Goal: Task Accomplishment & Management: Manage account settings

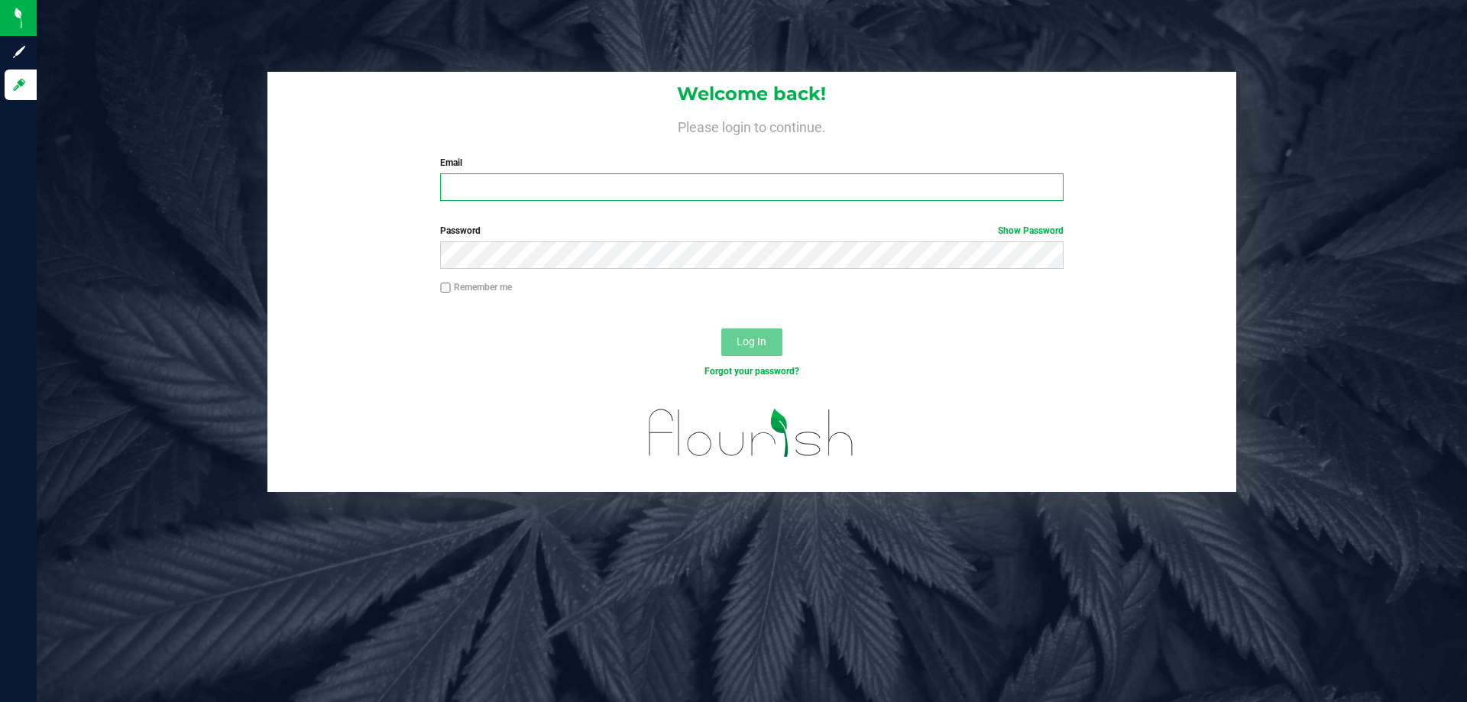
click at [522, 186] on input "Email" at bounding box center [751, 186] width 623 height 27
type input "[EMAIL_ADDRESS][DOMAIN_NAME]"
click at [721, 328] on button "Log In" at bounding box center [751, 341] width 61 height 27
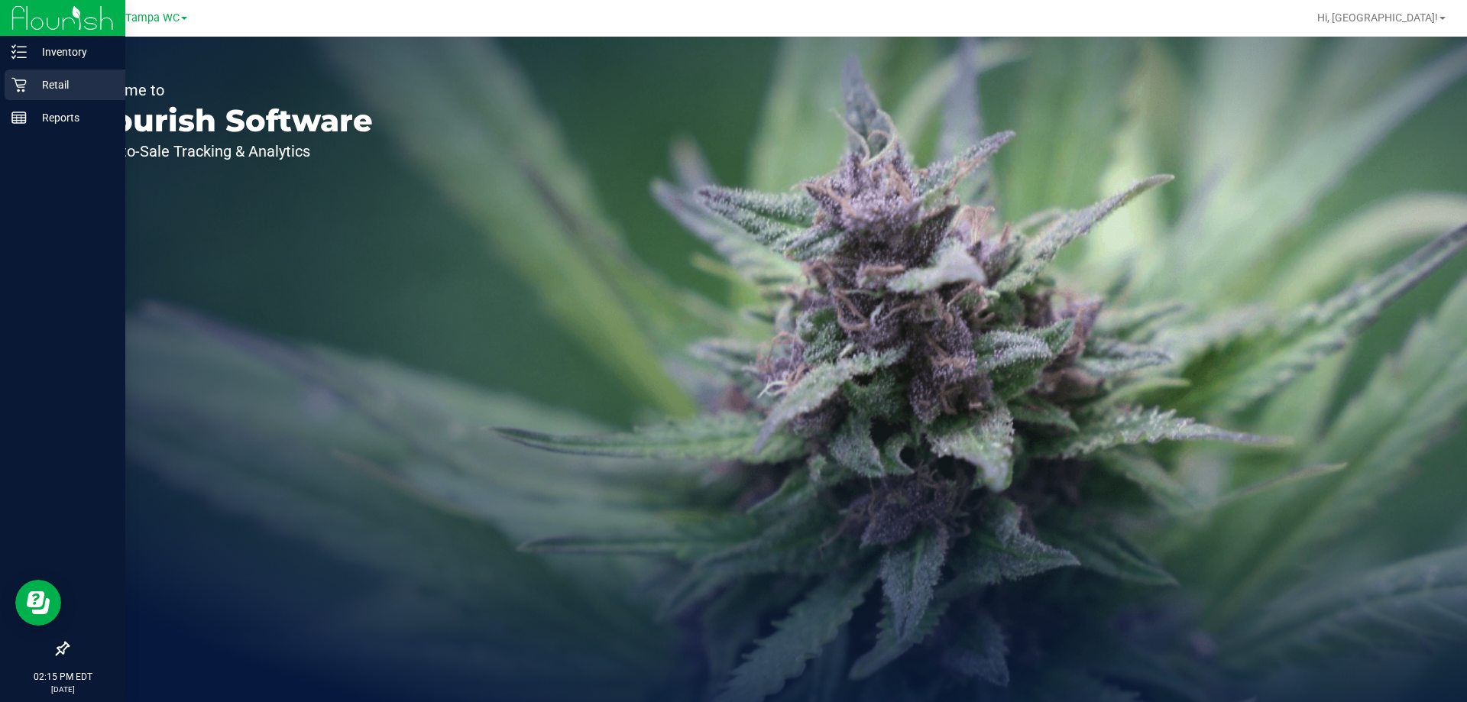
click at [11, 84] on icon at bounding box center [18, 84] width 15 height 15
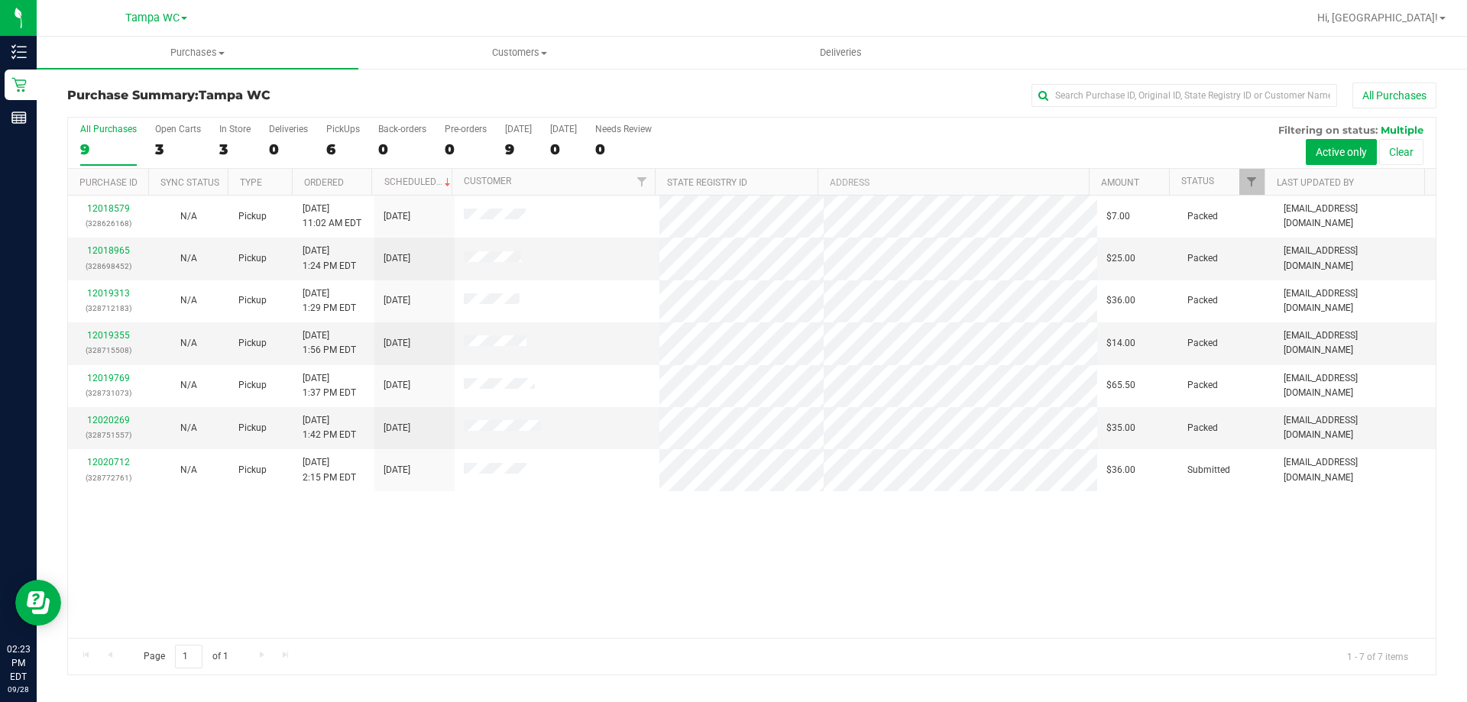
click at [486, 576] on div "12018579 (328626168) N/A Pickup [DATE] 11:02 AM EDT 9/28/2025 $7.00 Packed [EMA…" at bounding box center [751, 417] width 1367 height 442
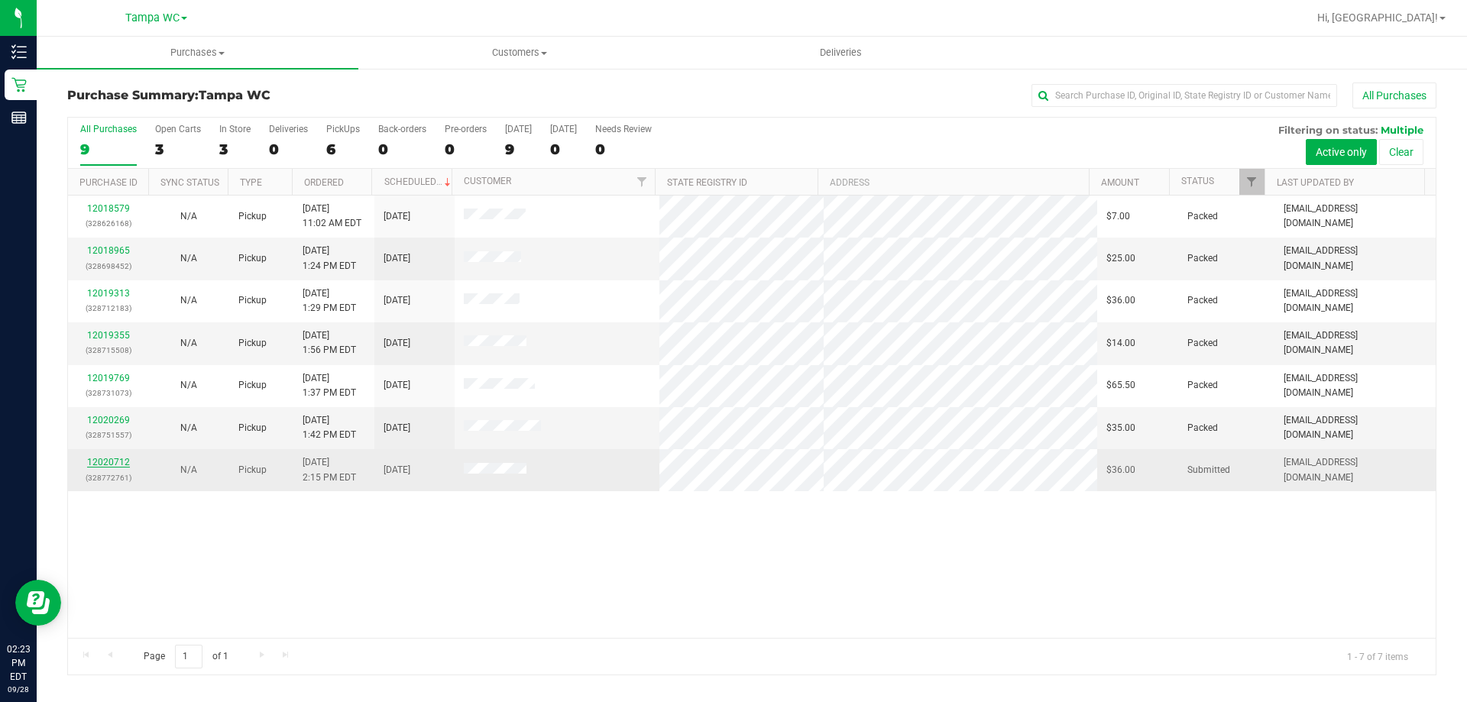
click at [112, 463] on link "12020712" at bounding box center [108, 462] width 43 height 11
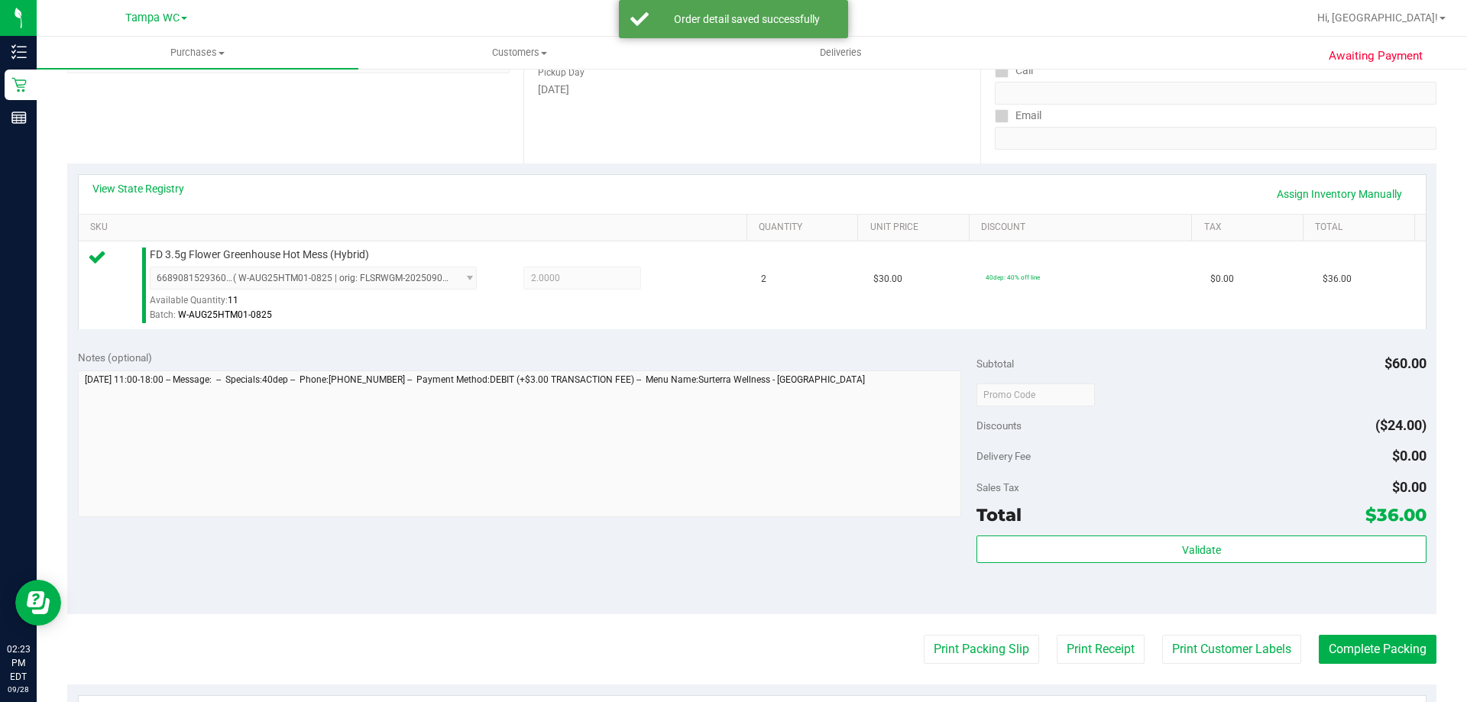
scroll to position [535, 0]
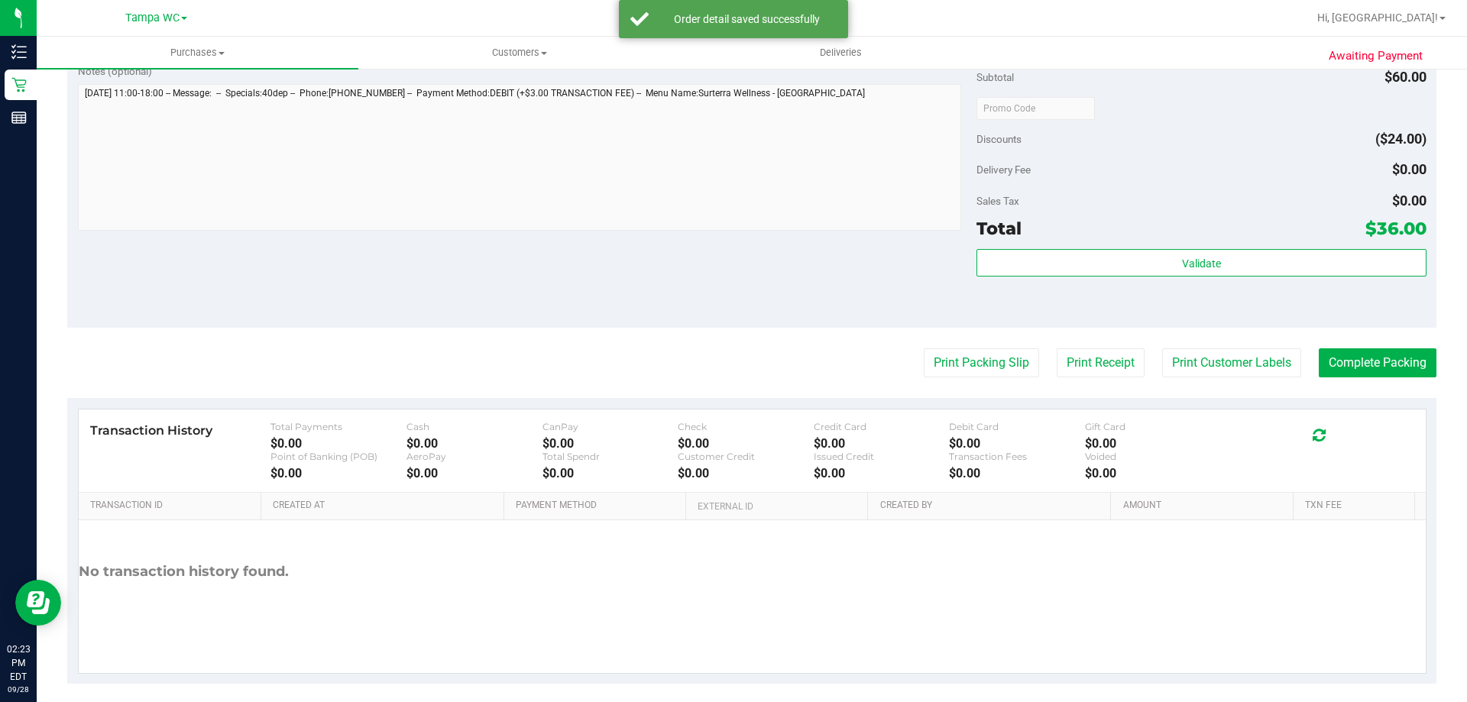
click at [1160, 242] on div "Subtotal $60.00 Discounts ($24.00) Delivery Fee $0.00 Sales Tax $0.00 Total $36…" at bounding box center [1200, 190] width 449 height 254
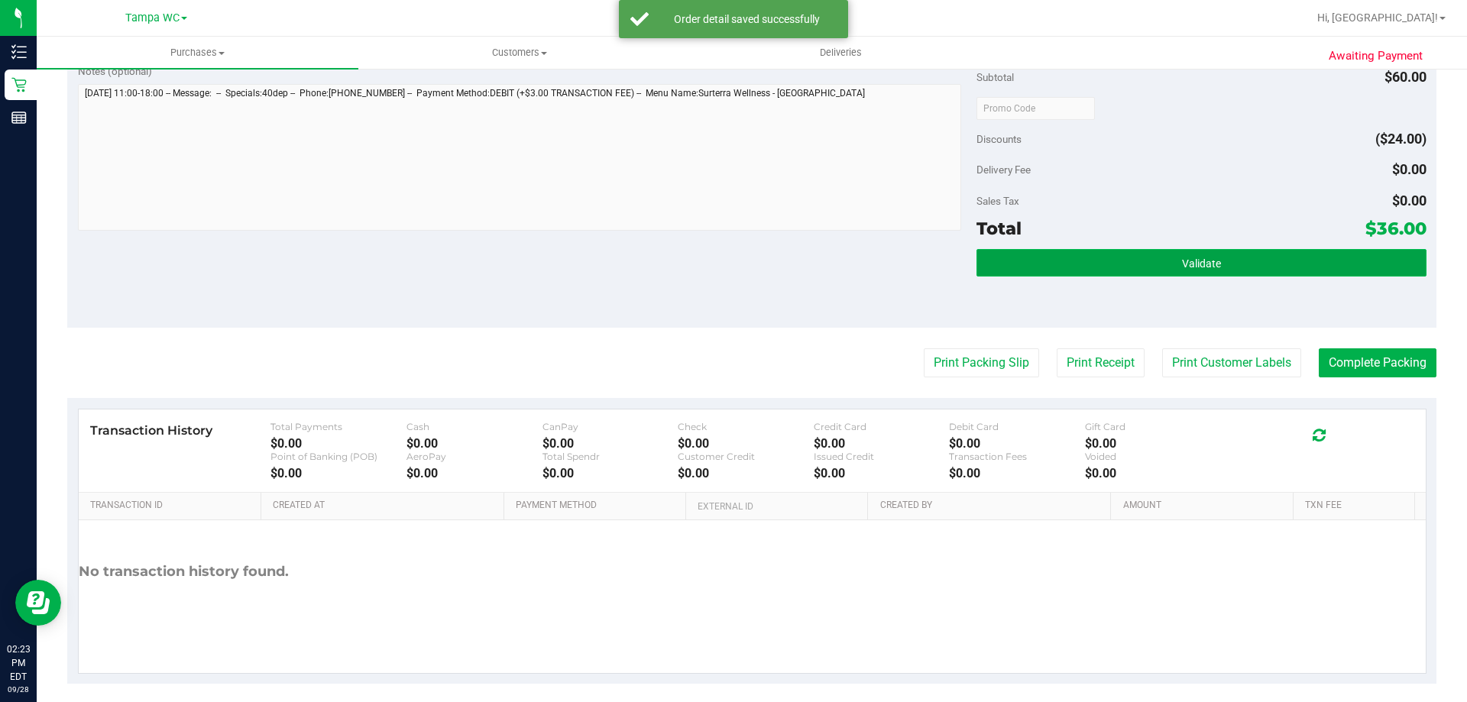
click at [1161, 258] on button "Validate" at bounding box center [1200, 262] width 449 height 27
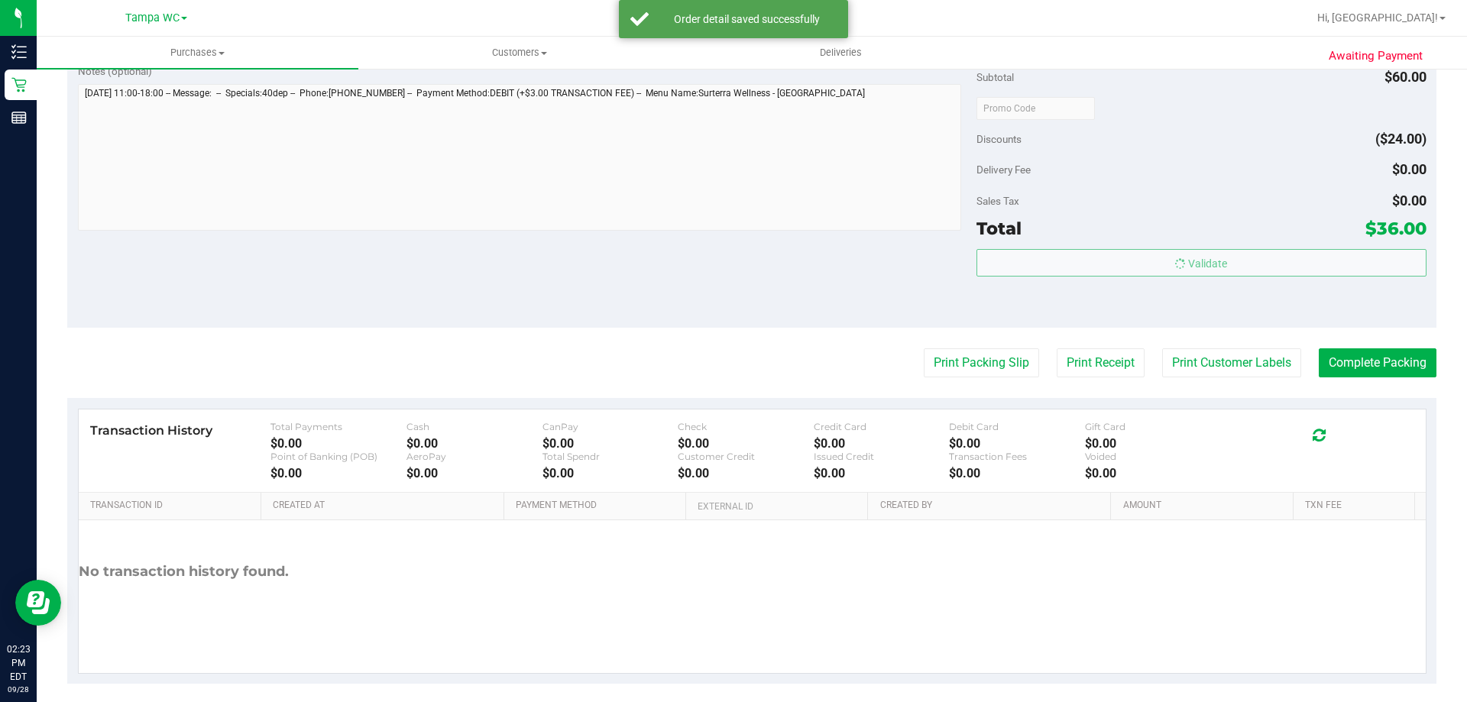
click at [1165, 225] on body "Inventory Retail Reports 02:23 PM EDT [DATE] 09/28 [GEOGRAPHIC_DATA], [GEOGRAPH…" at bounding box center [733, 351] width 1467 height 702
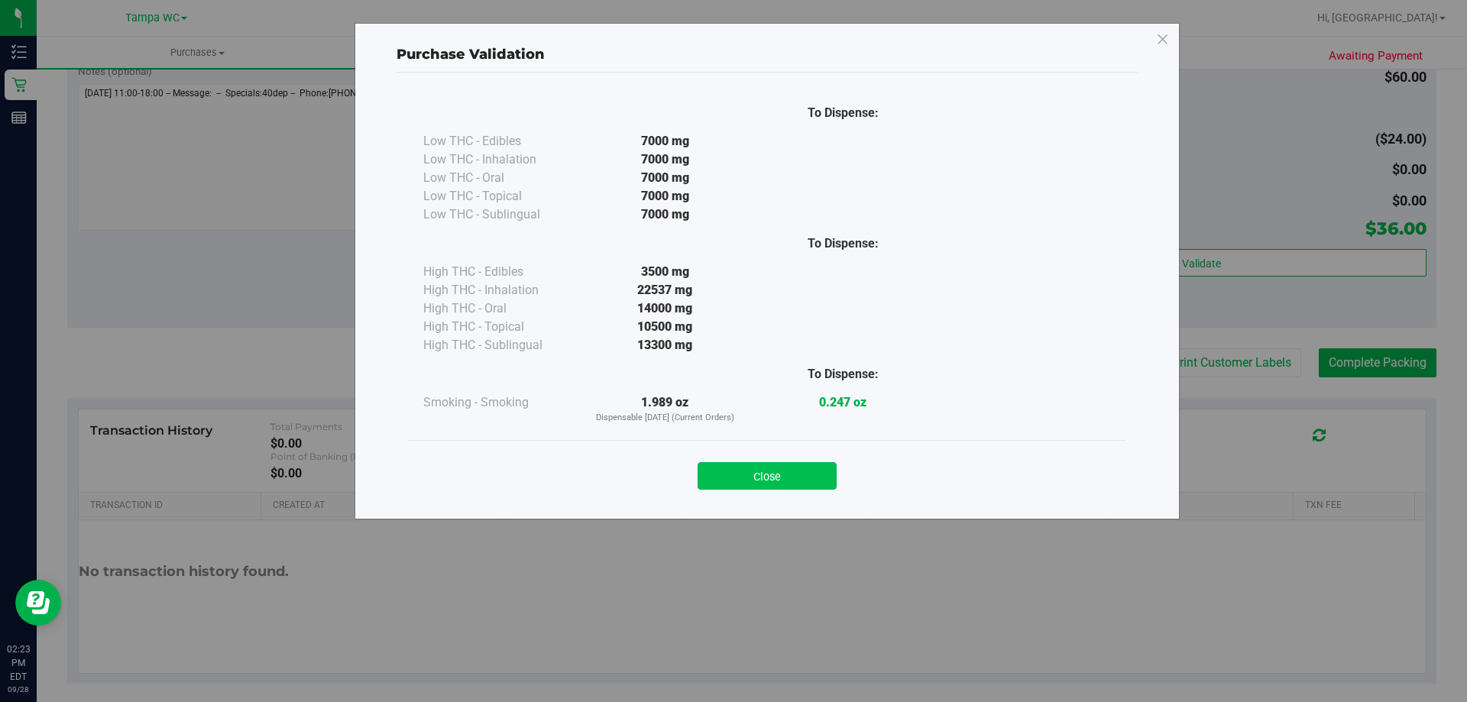
click at [767, 471] on button "Close" at bounding box center [766, 475] width 139 height 27
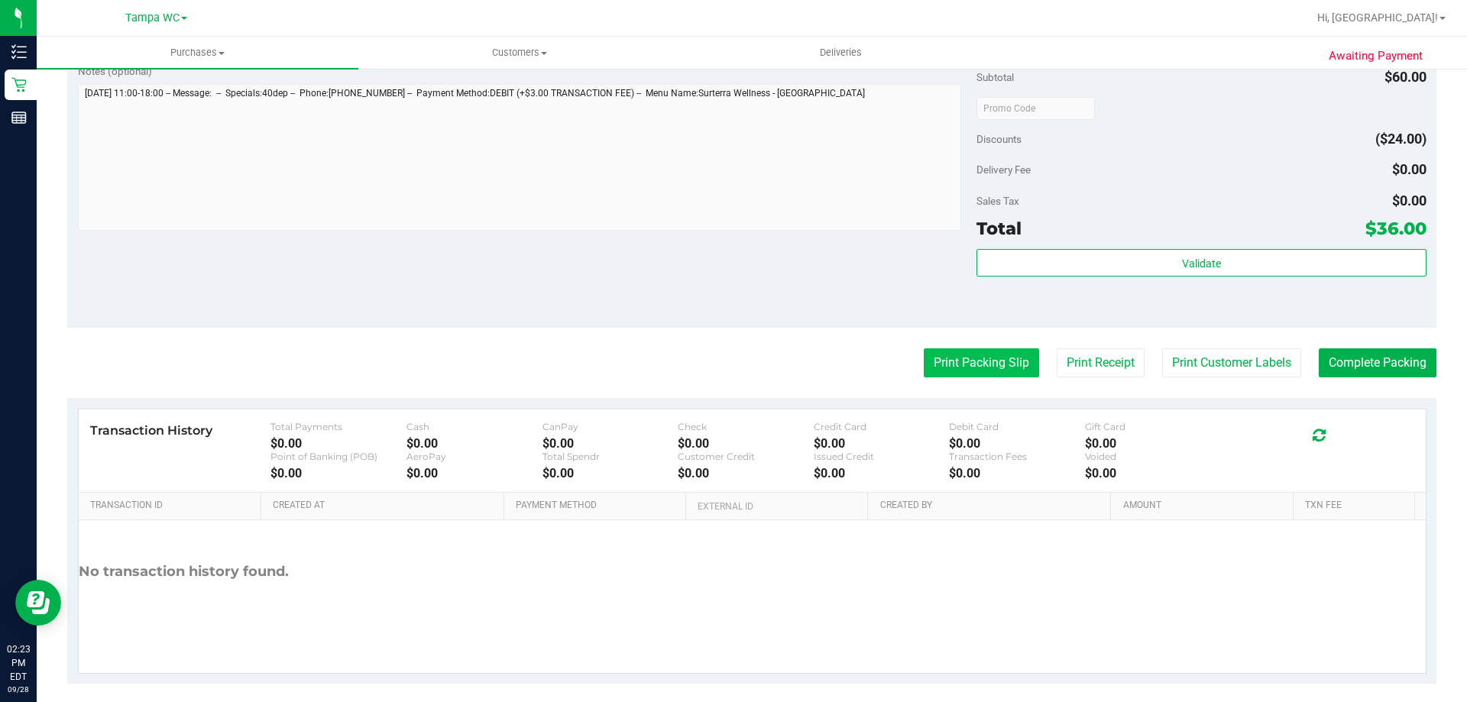
click at [991, 351] on button "Print Packing Slip" at bounding box center [980, 362] width 115 height 29
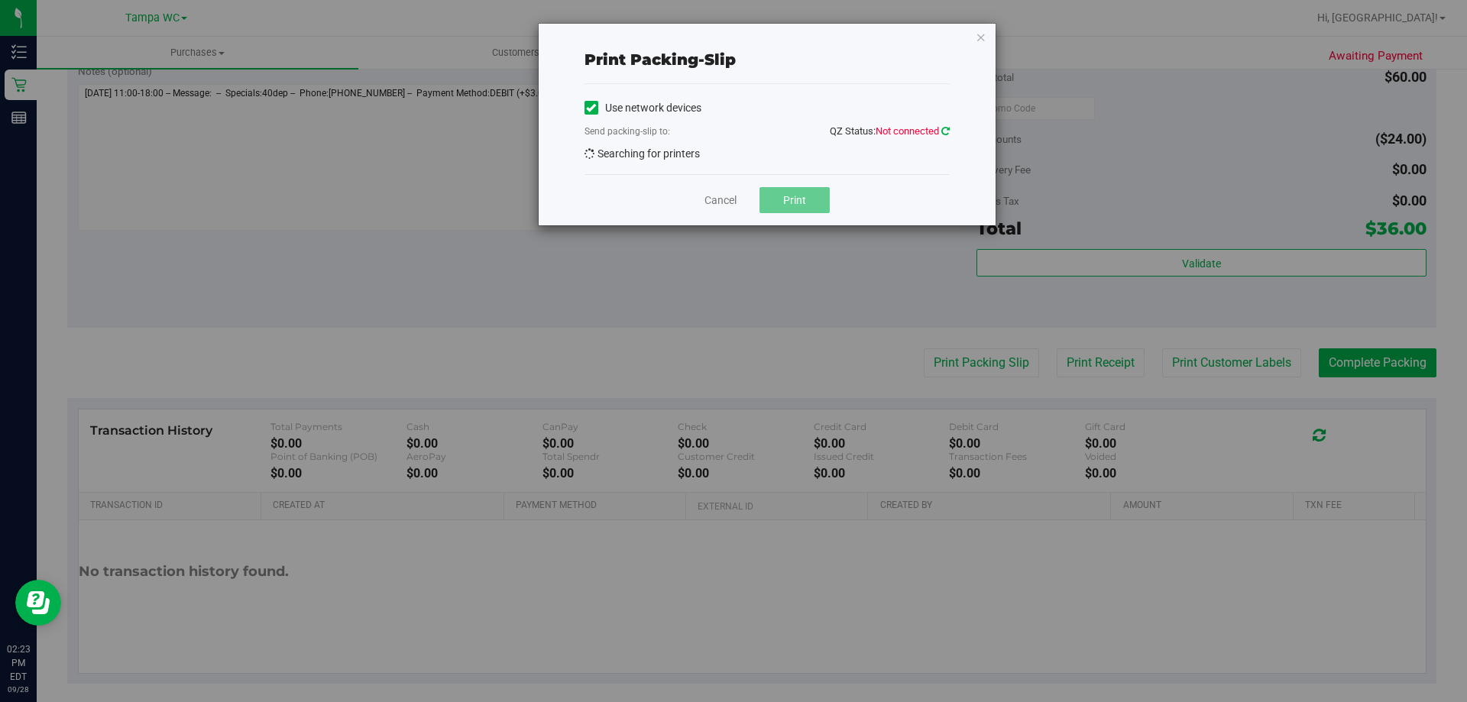
click at [944, 127] on icon at bounding box center [945, 131] width 8 height 10
click at [939, 132] on span "QZ Status: Not connected" at bounding box center [890, 130] width 120 height 11
click at [943, 131] on icon at bounding box center [945, 131] width 8 height 10
click at [947, 128] on icon at bounding box center [945, 131] width 8 height 10
click at [943, 129] on icon at bounding box center [945, 131] width 8 height 10
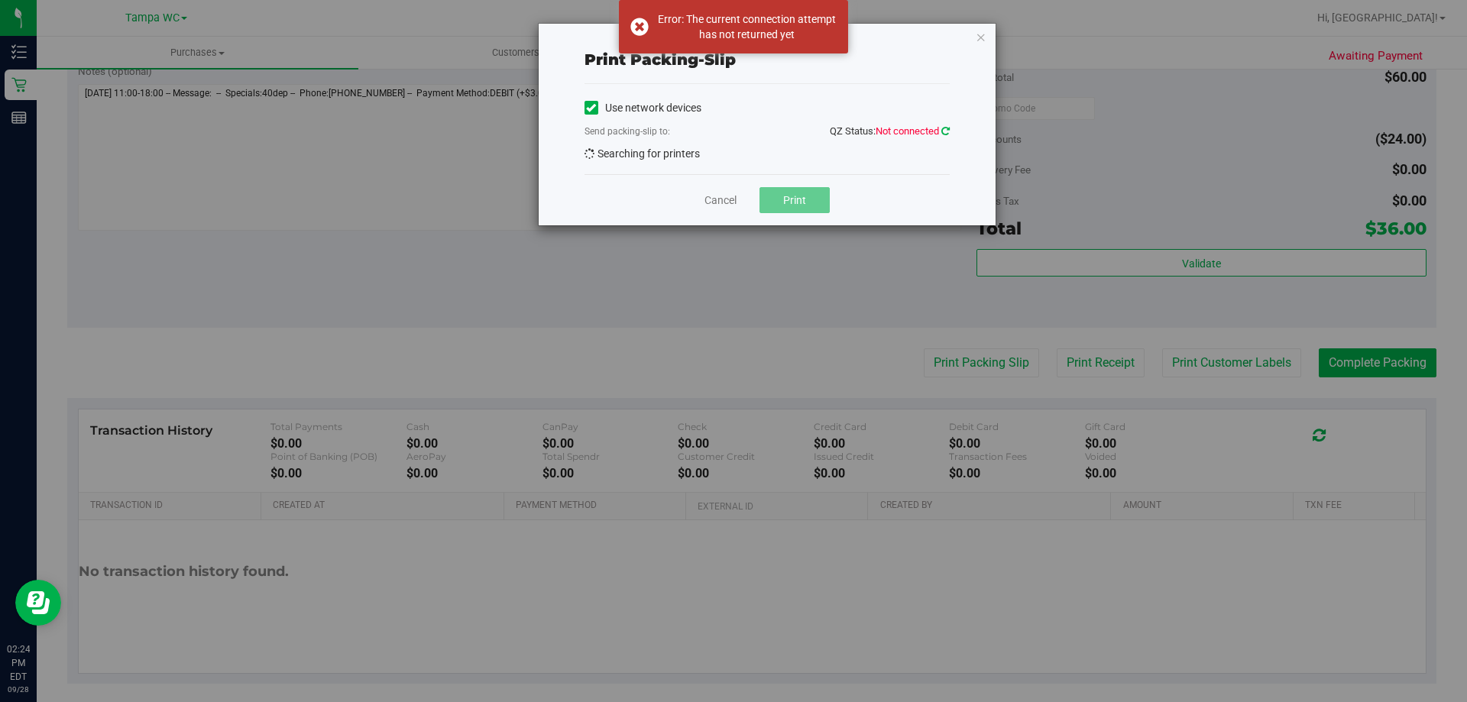
click at [945, 131] on icon at bounding box center [945, 131] width 8 height 10
click at [941, 131] on icon at bounding box center [945, 131] width 8 height 10
click at [945, 135] on icon at bounding box center [945, 131] width 8 height 10
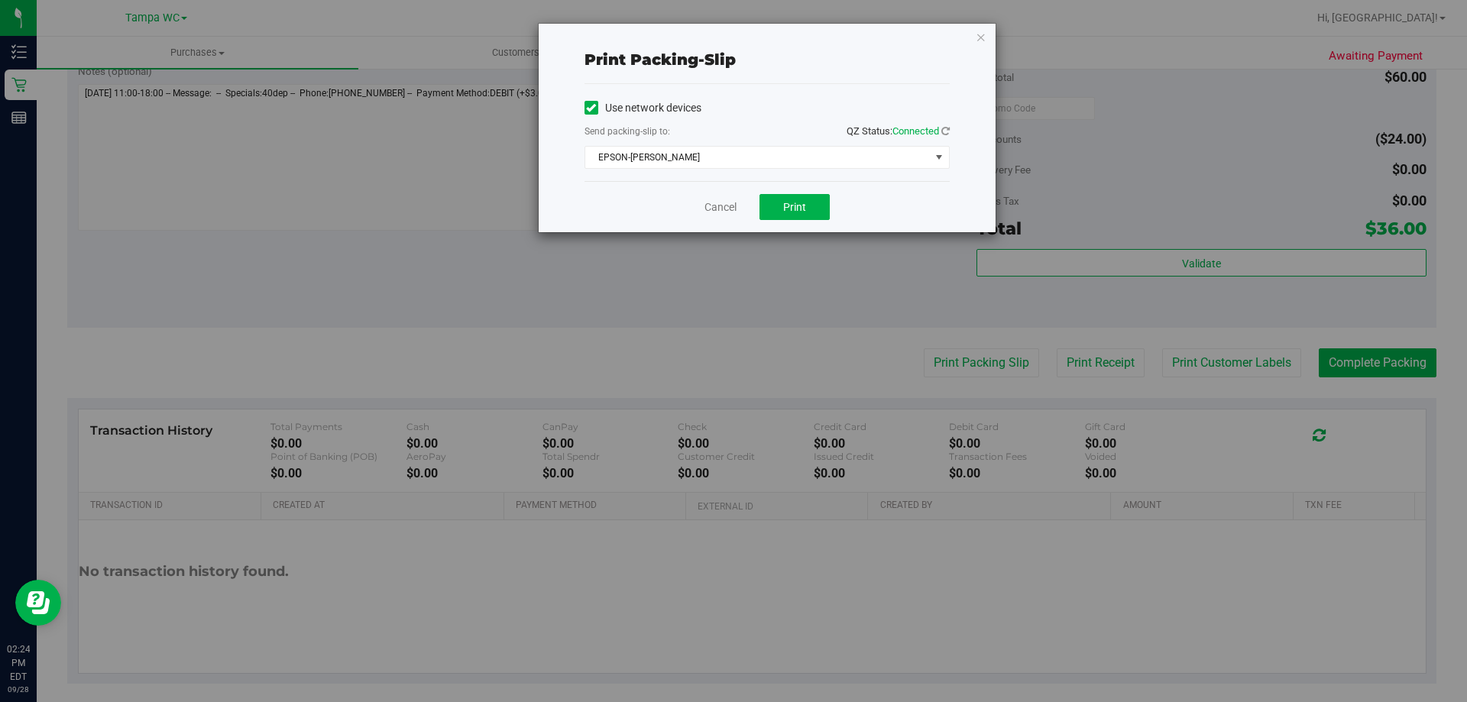
click at [744, 176] on div "Use network devices Send packing-slip to: QZ Status: Connected EPSON-[PERSON_NA…" at bounding box center [766, 132] width 365 height 97
click at [744, 161] on span "EPSON-[PERSON_NAME]" at bounding box center [757, 157] width 344 height 21
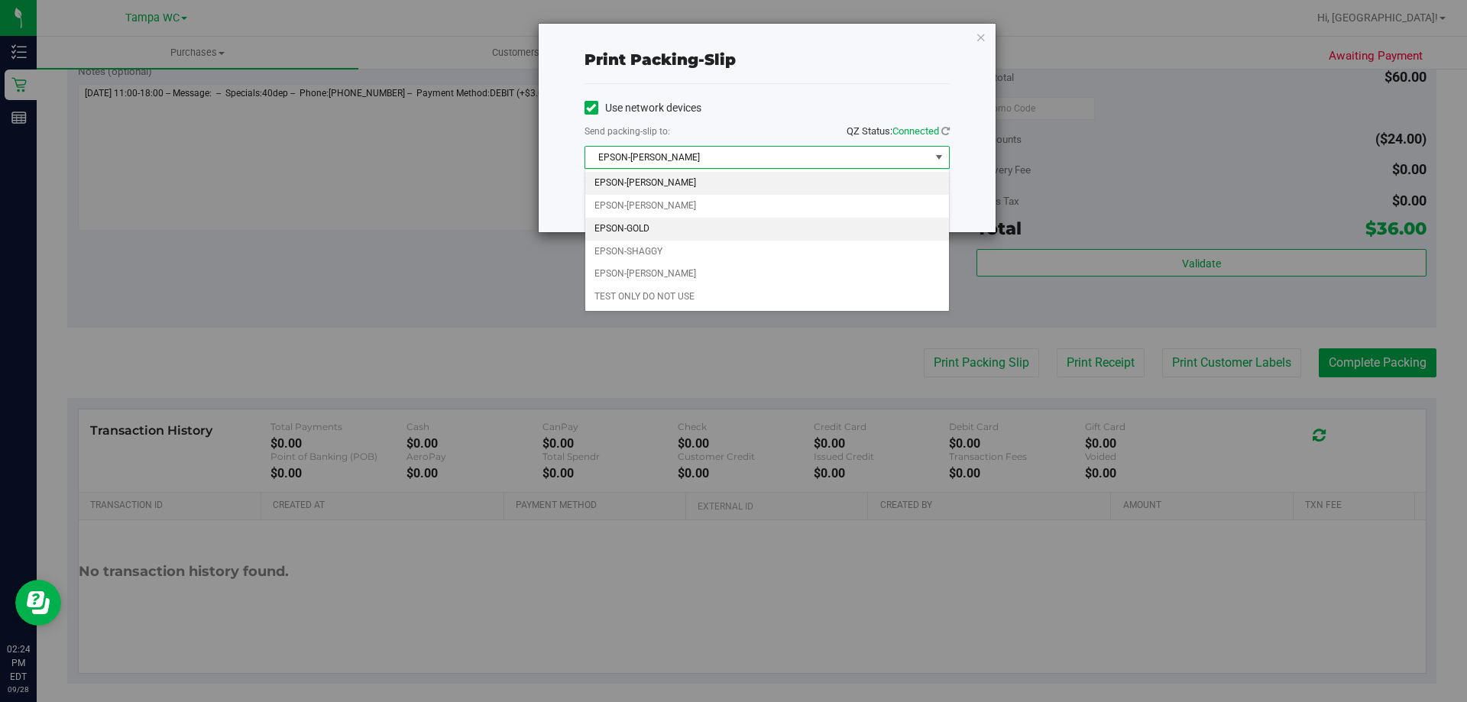
click at [694, 225] on li "EPSON-GOLD" at bounding box center [767, 229] width 364 height 23
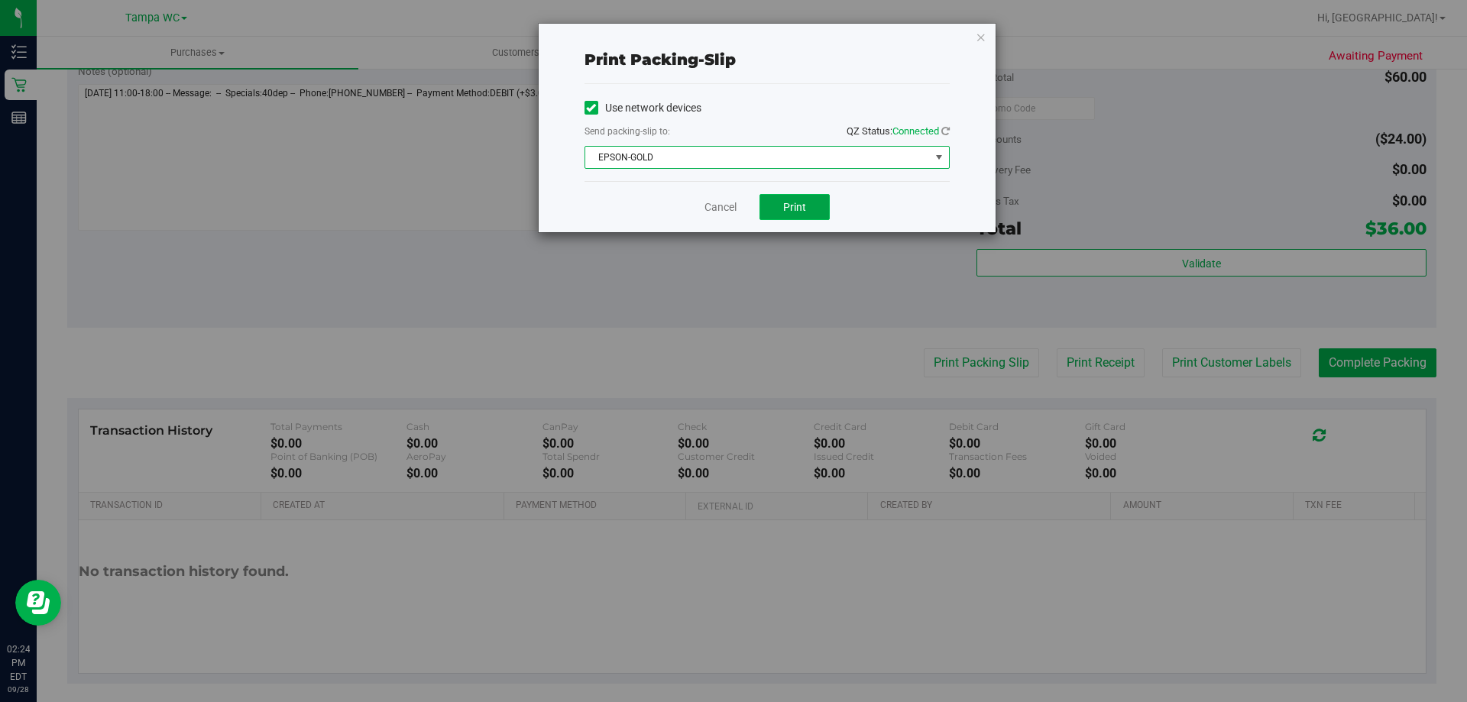
click at [785, 201] on span "Print" at bounding box center [794, 207] width 23 height 12
click at [713, 205] on link "Cancel" at bounding box center [720, 207] width 32 height 16
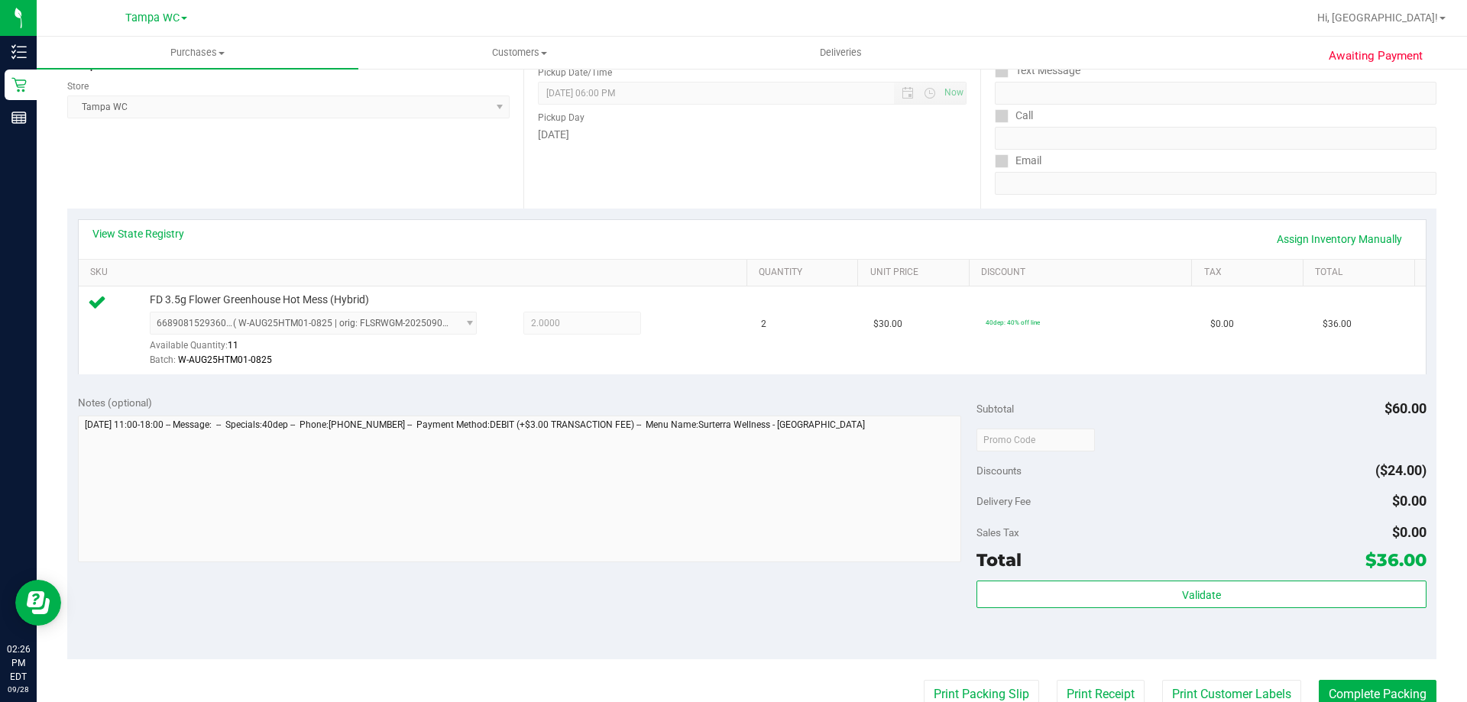
scroll to position [390, 0]
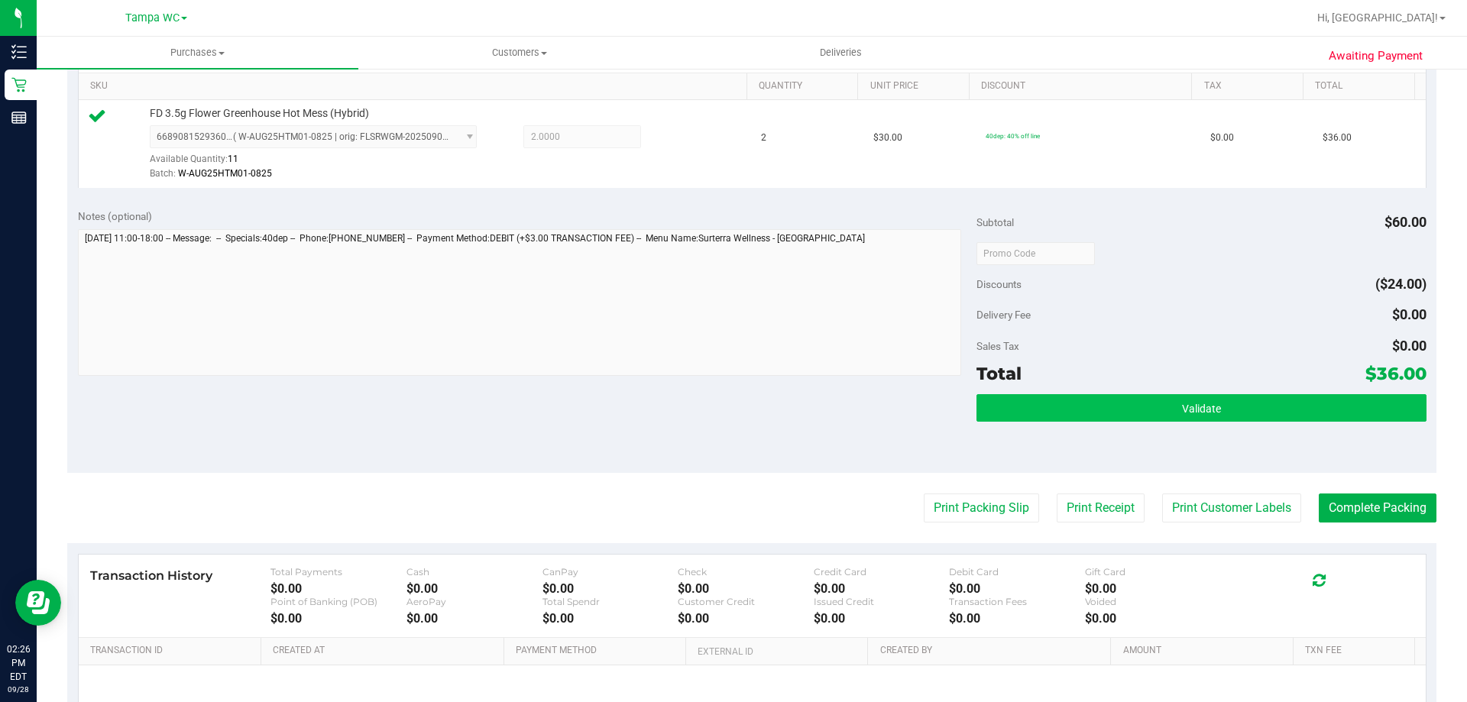
click at [1165, 416] on button "Validate" at bounding box center [1200, 407] width 449 height 27
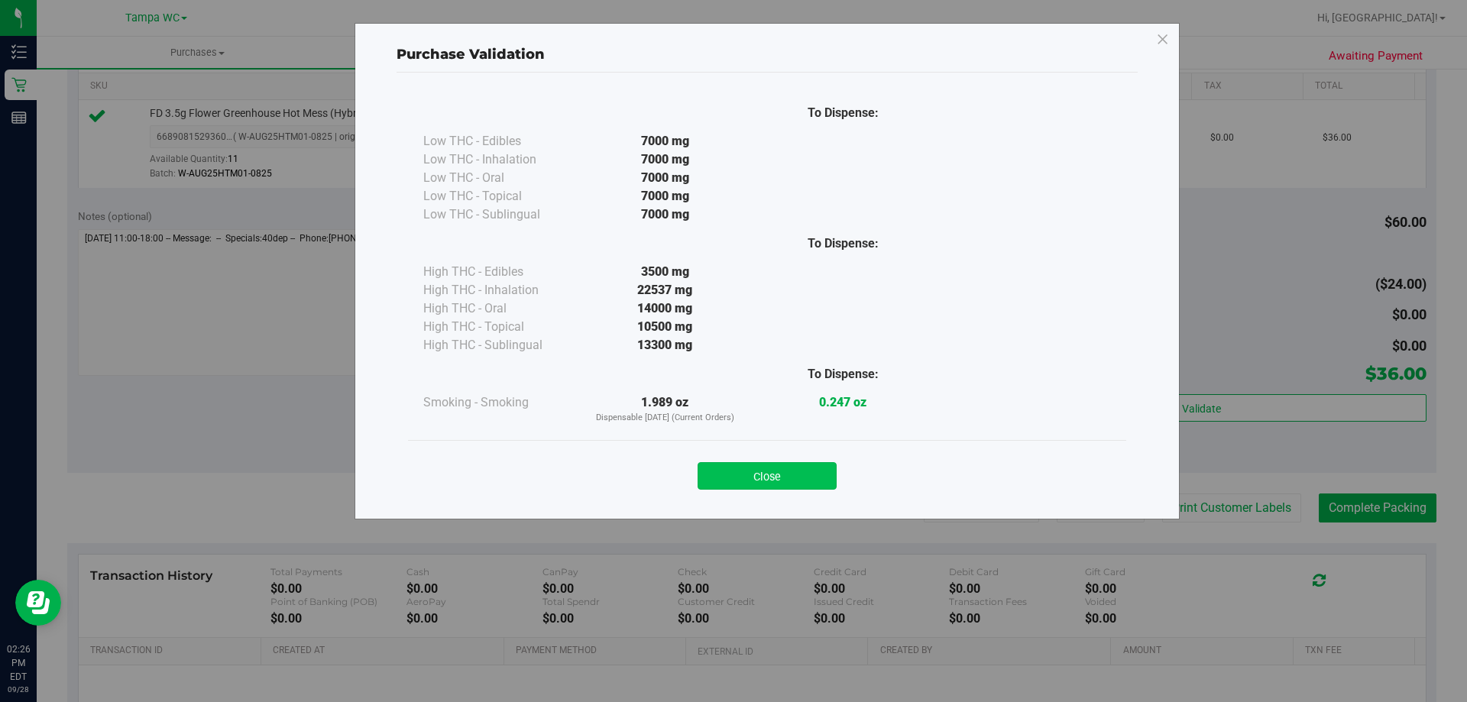
click at [753, 472] on button "Close" at bounding box center [766, 475] width 139 height 27
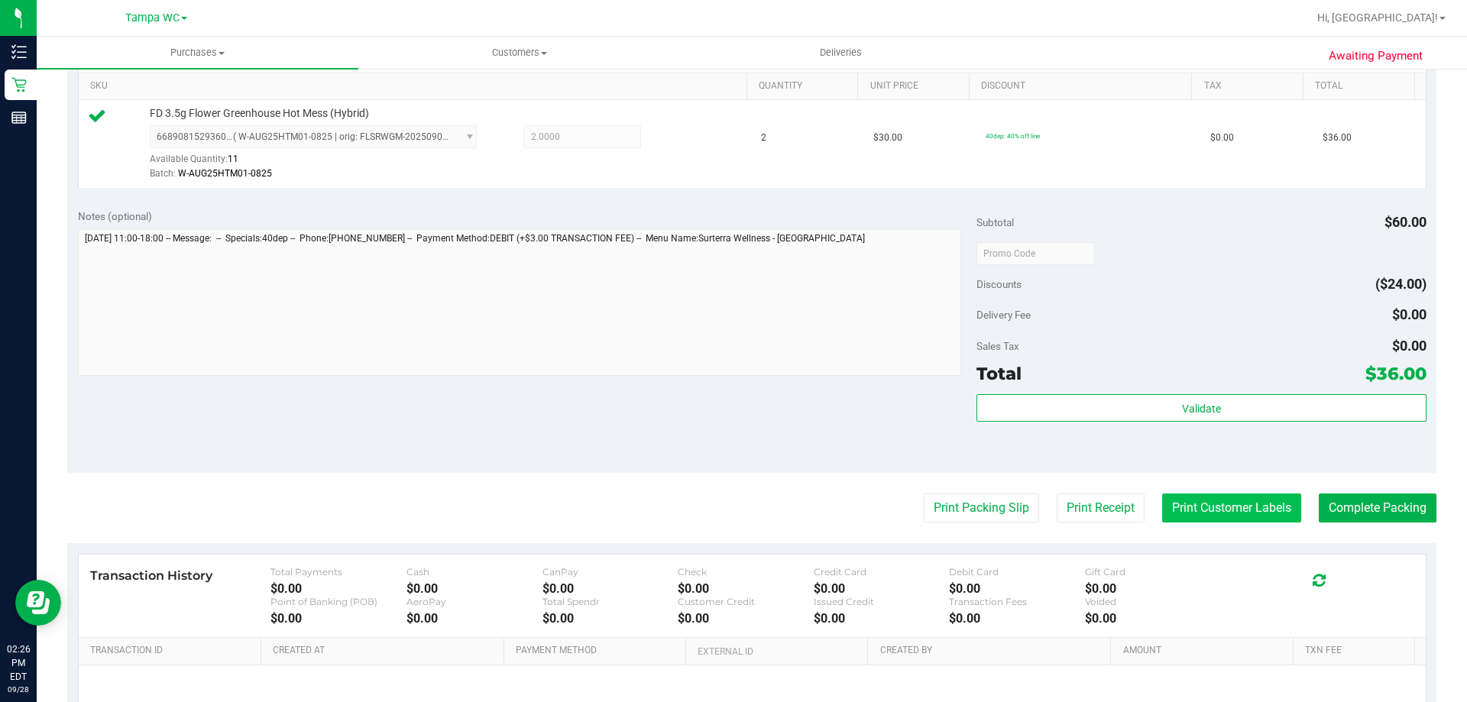
click at [1236, 513] on button "Print Customer Labels" at bounding box center [1231, 507] width 139 height 29
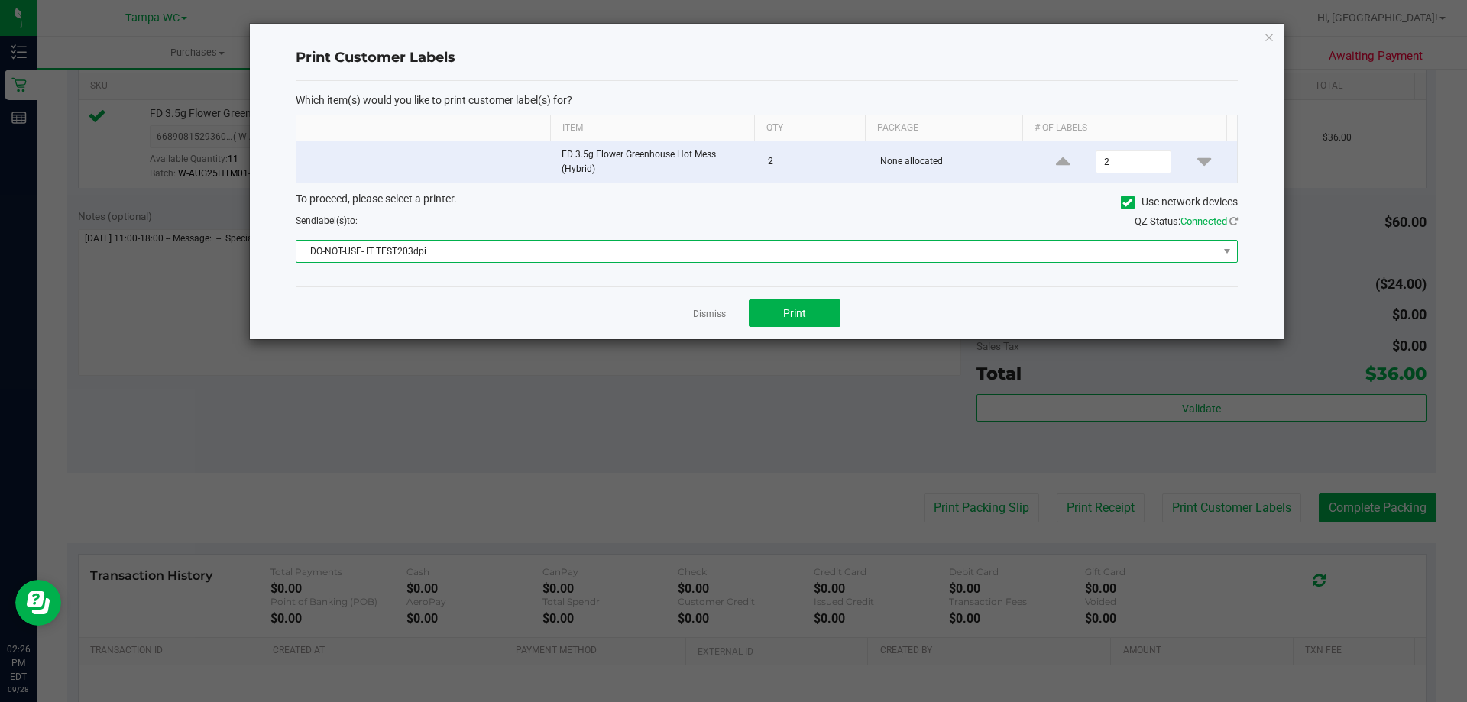
click at [727, 257] on span "DO-NOT-USE- IT TEST203dpi" at bounding box center [756, 251] width 921 height 21
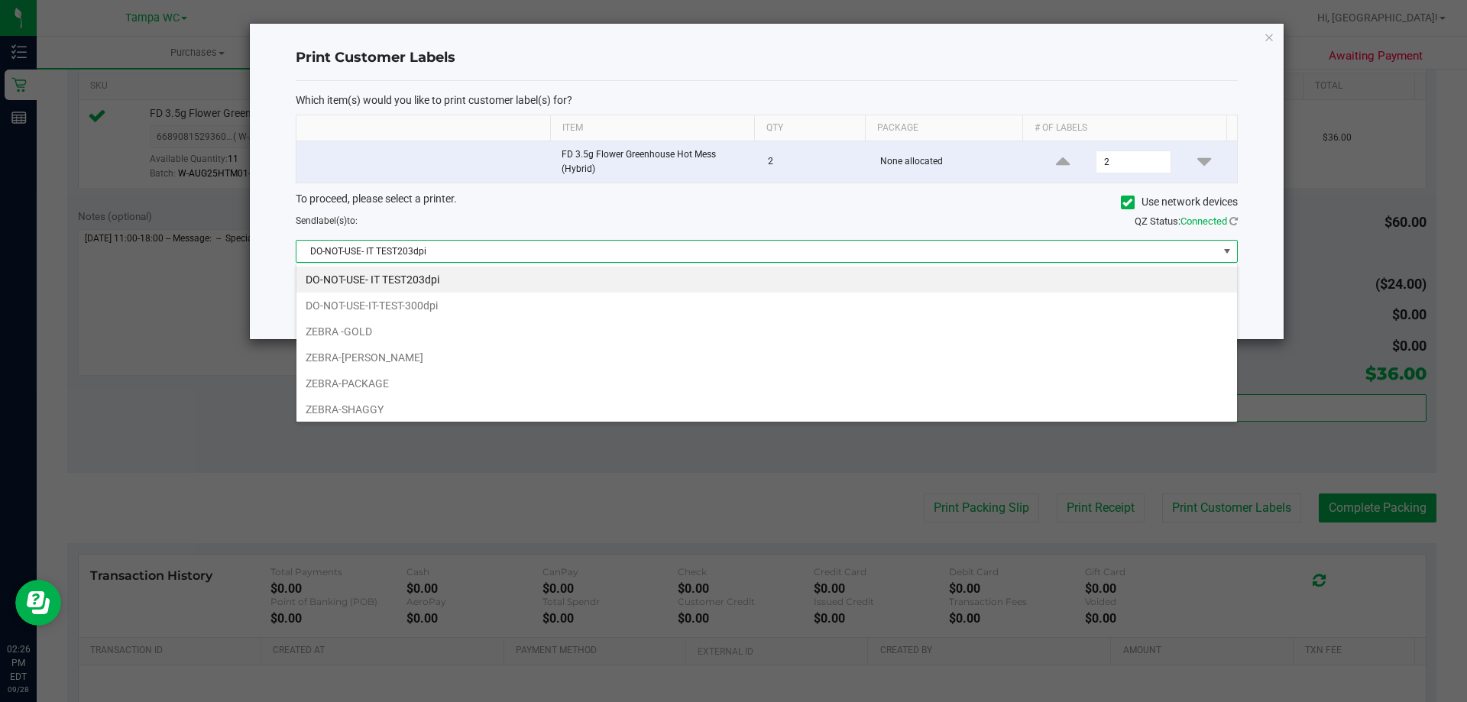
scroll to position [23, 941]
click at [401, 330] on li "ZEBRA -GOLD" at bounding box center [766, 332] width 940 height 26
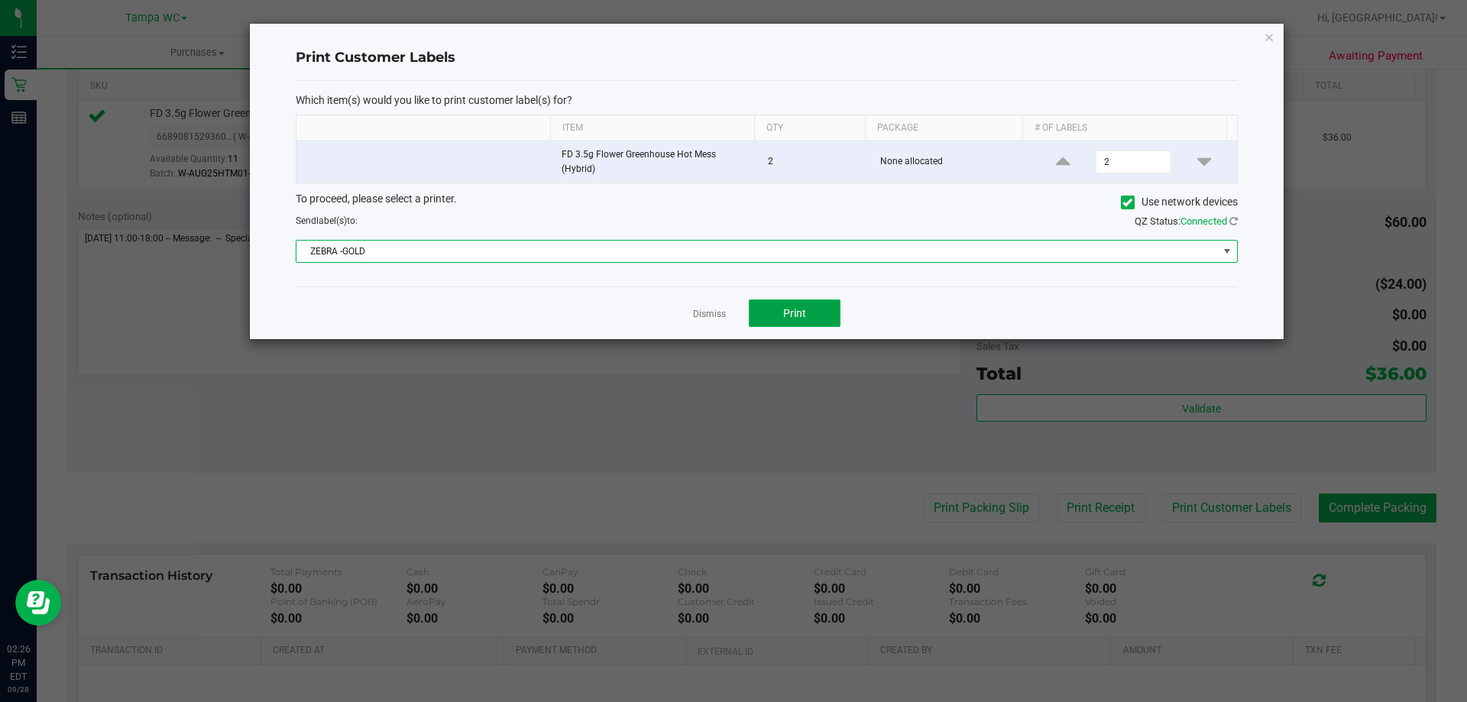
click at [795, 310] on span "Print" at bounding box center [794, 313] width 23 height 12
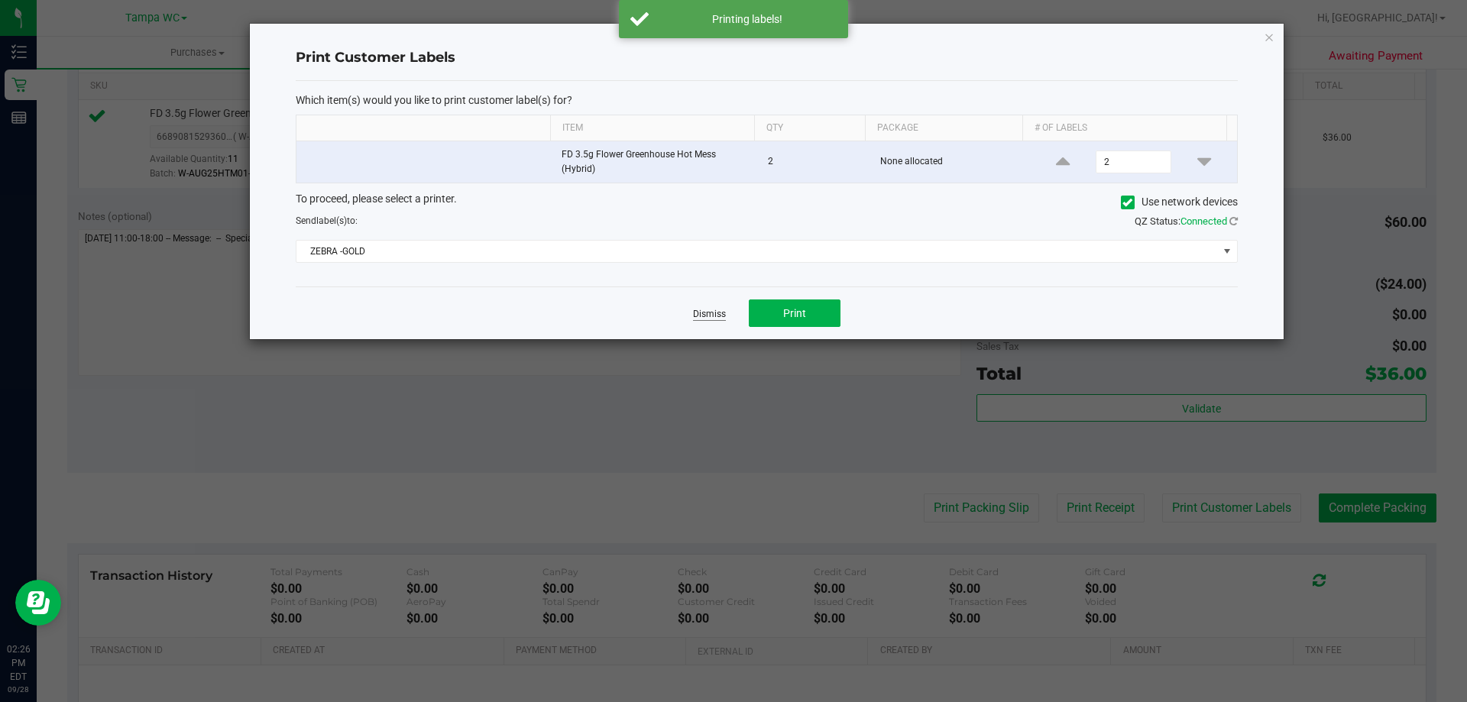
click at [710, 319] on link "Dismiss" at bounding box center [709, 314] width 33 height 13
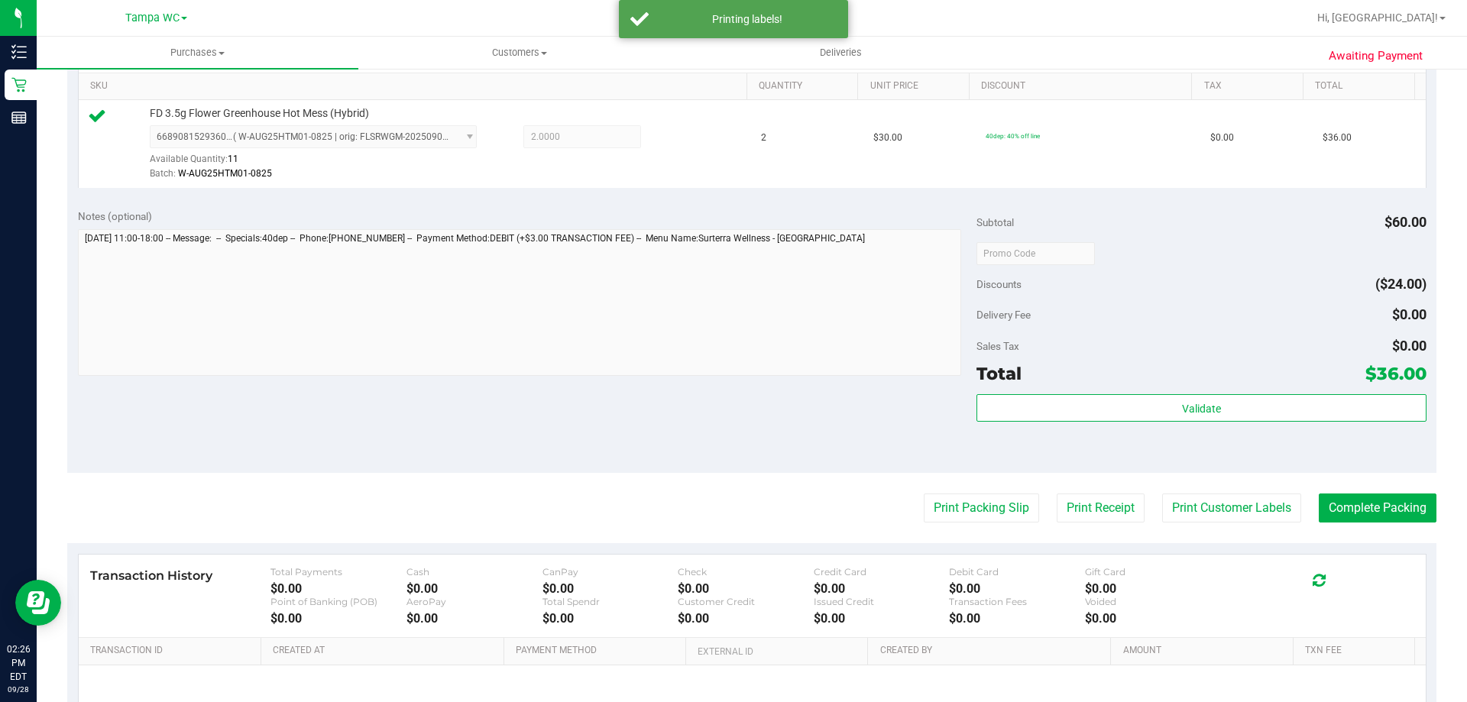
click at [659, 441] on div "Notes (optional) Subtotal $60.00 Discounts ($24.00) Delivery Fee $0.00 Sales Ta…" at bounding box center [751, 335] width 1369 height 275
click at [1360, 515] on button "Complete Packing" at bounding box center [1377, 507] width 118 height 29
click at [477, 437] on div "Notes (optional) Subtotal $60.00 Discounts ($24.00) Delivery Fee $0.00 Sales Ta…" at bounding box center [751, 335] width 1369 height 275
